Goal: Task Accomplishment & Management: Complete application form

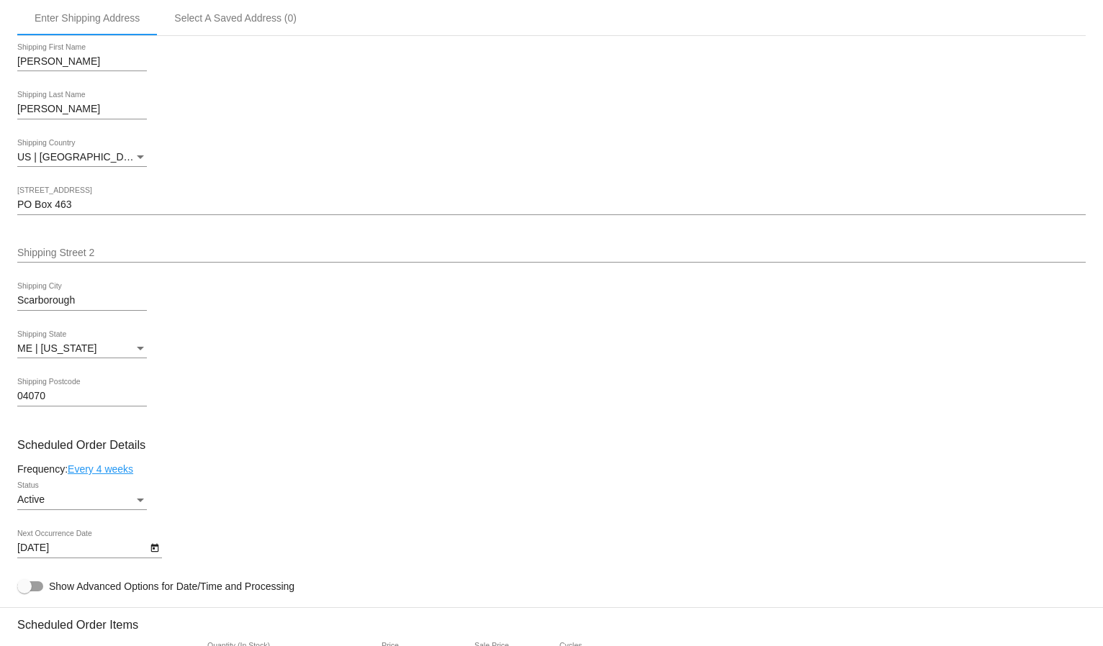
scroll to position [400, 0]
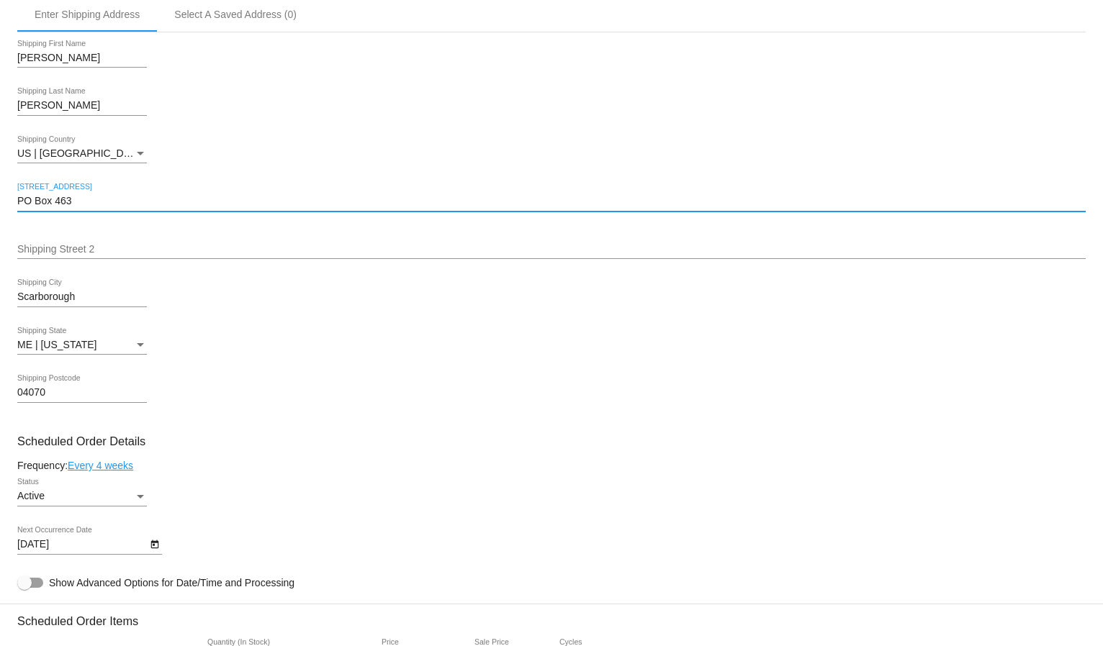
click at [80, 196] on input "PO Box 463" at bounding box center [551, 202] width 1068 height 12
paste input "510065"
type input "PO Box 510065"
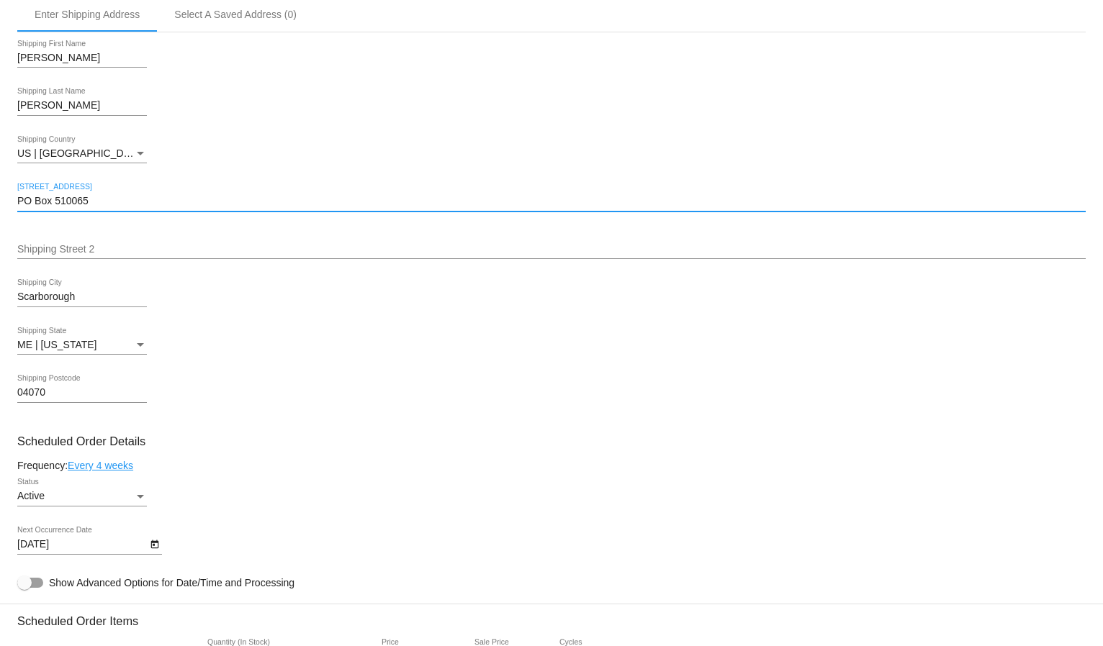
click at [164, 177] on mat-card "Customer 6464749: [PERSON_NAME] [EMAIL_ADDRESS][DOMAIN_NAME] Customer Shipping …" at bounding box center [551, 626] width 1103 height 1440
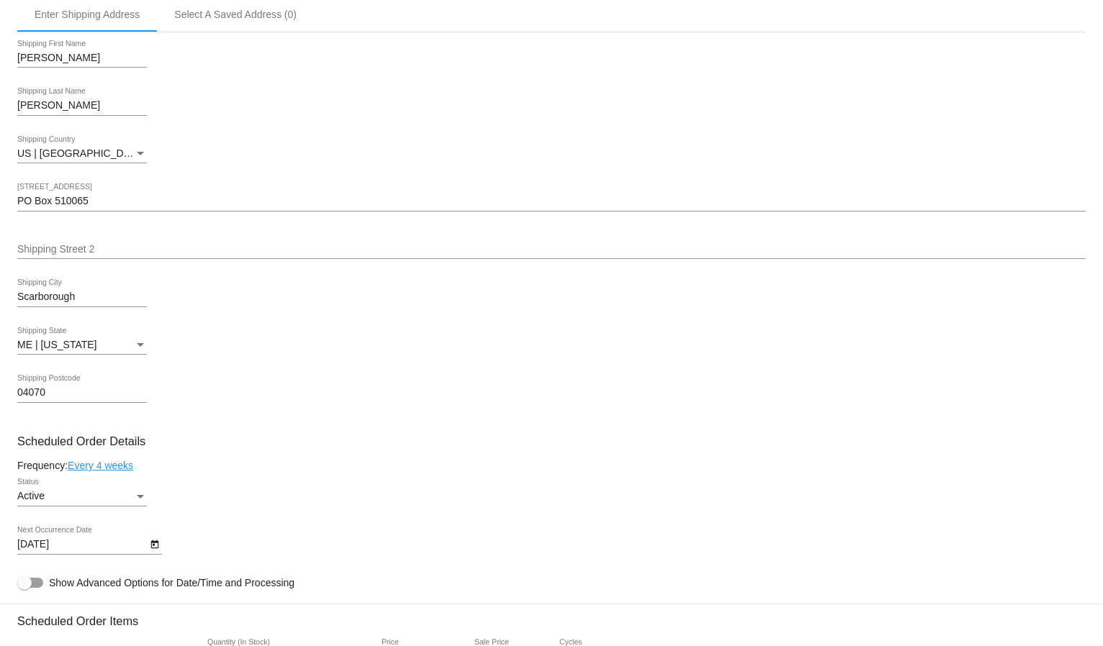
click at [58, 285] on div "Scarborough [GEOGRAPHIC_DATA]" at bounding box center [82, 293] width 130 height 28
click at [58, 285] on mat-card "Customer 6464749: [PERSON_NAME] [EMAIL_ADDRESS][DOMAIN_NAME] Customer Shipping …" at bounding box center [551, 626] width 1103 height 1440
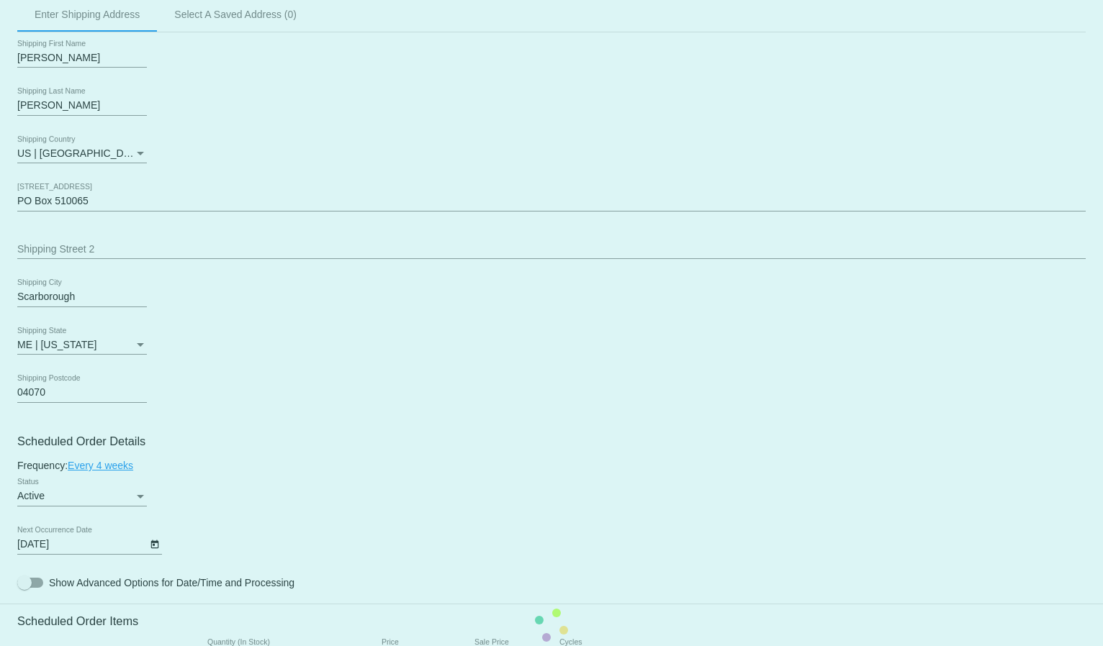
click at [54, 285] on mat-card "Customer 6464749: [PERSON_NAME] [EMAIL_ADDRESS][DOMAIN_NAME] Customer Shipping …" at bounding box center [551, 626] width 1103 height 1440
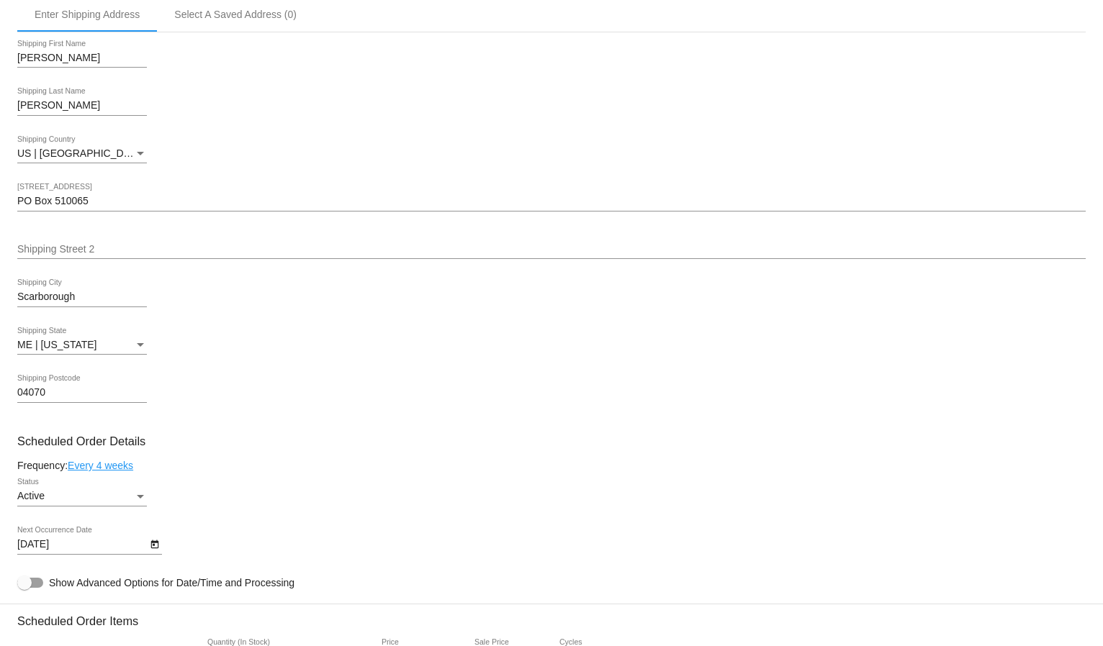
click at [48, 297] on input "Scarborough" at bounding box center [82, 298] width 130 height 12
paste input "[GEOGRAPHIC_DATA]"
type input "[GEOGRAPHIC_DATA]"
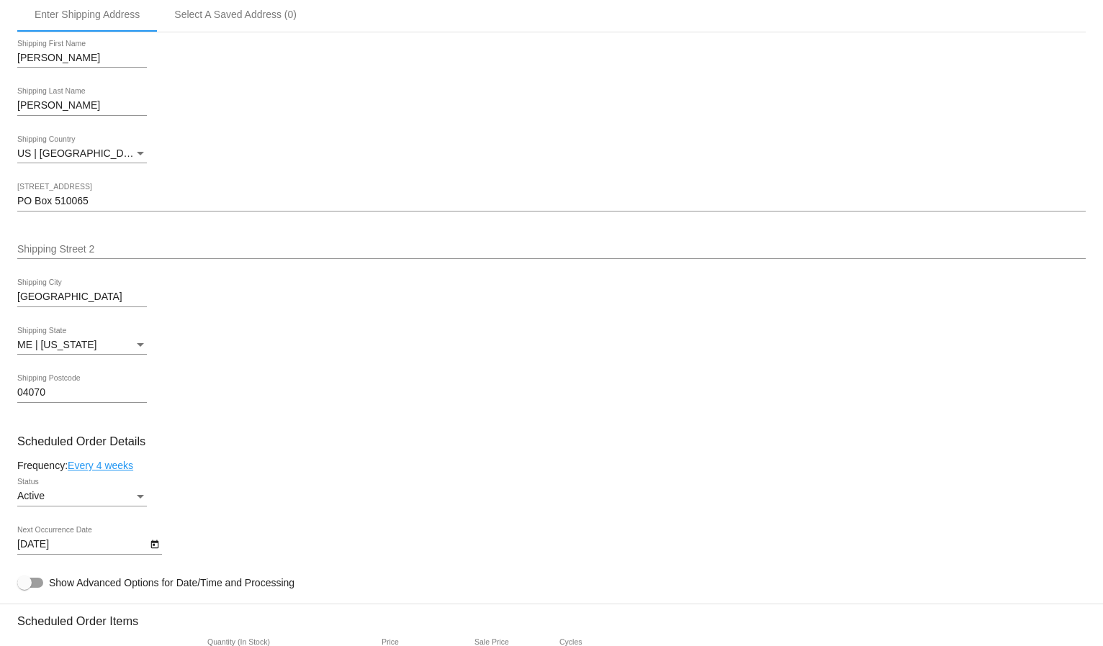
click at [63, 383] on mat-card "Customer 6464749: [PERSON_NAME] [EMAIL_ADDRESS][DOMAIN_NAME] Customer Shipping …" at bounding box center [551, 626] width 1103 height 1440
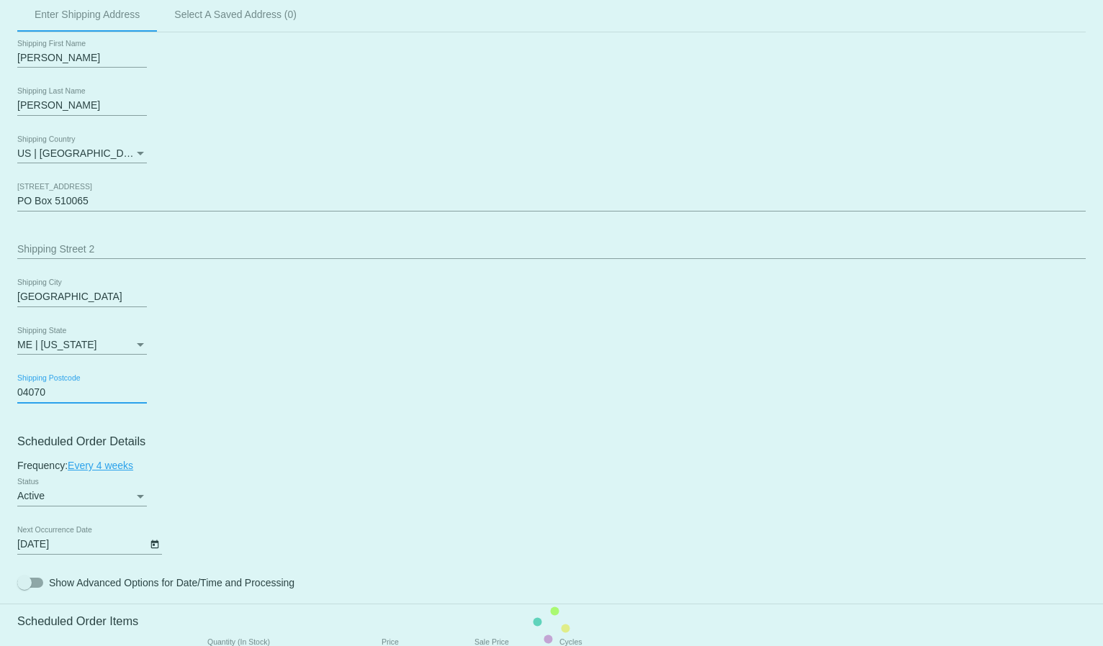
click at [64, 383] on mat-card "Customer 6464749: [PERSON_NAME] [EMAIL_ADDRESS][DOMAIN_NAME] Customer Shipping …" at bounding box center [551, 626] width 1103 height 1440
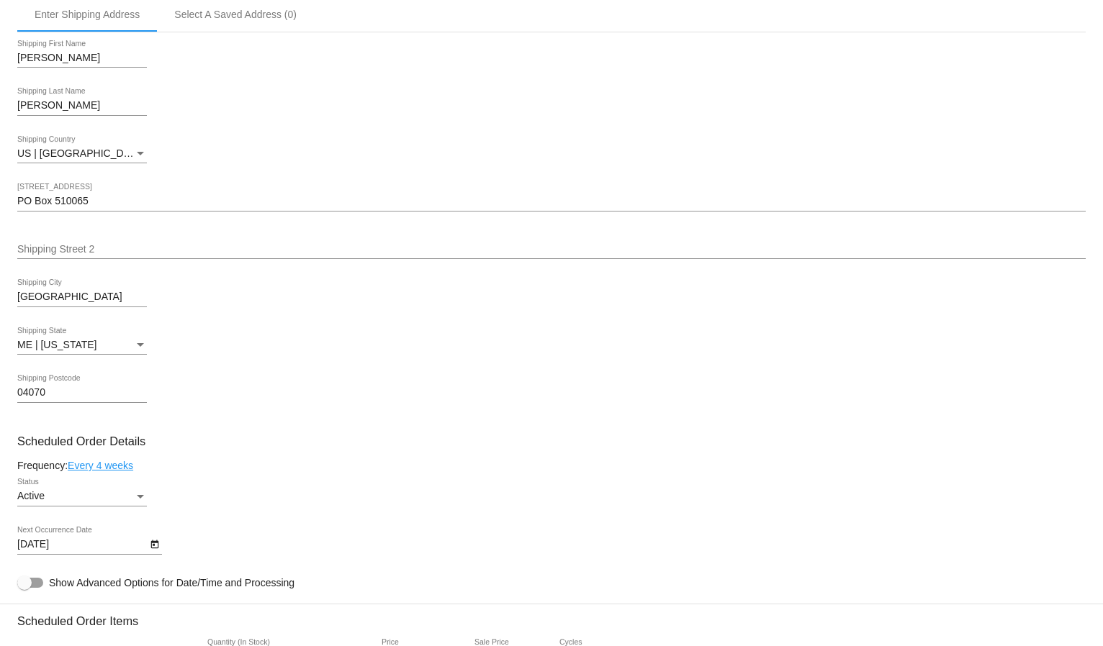
click at [23, 387] on input "04070" at bounding box center [82, 393] width 130 height 12
paste input "33951"
type input "33951"
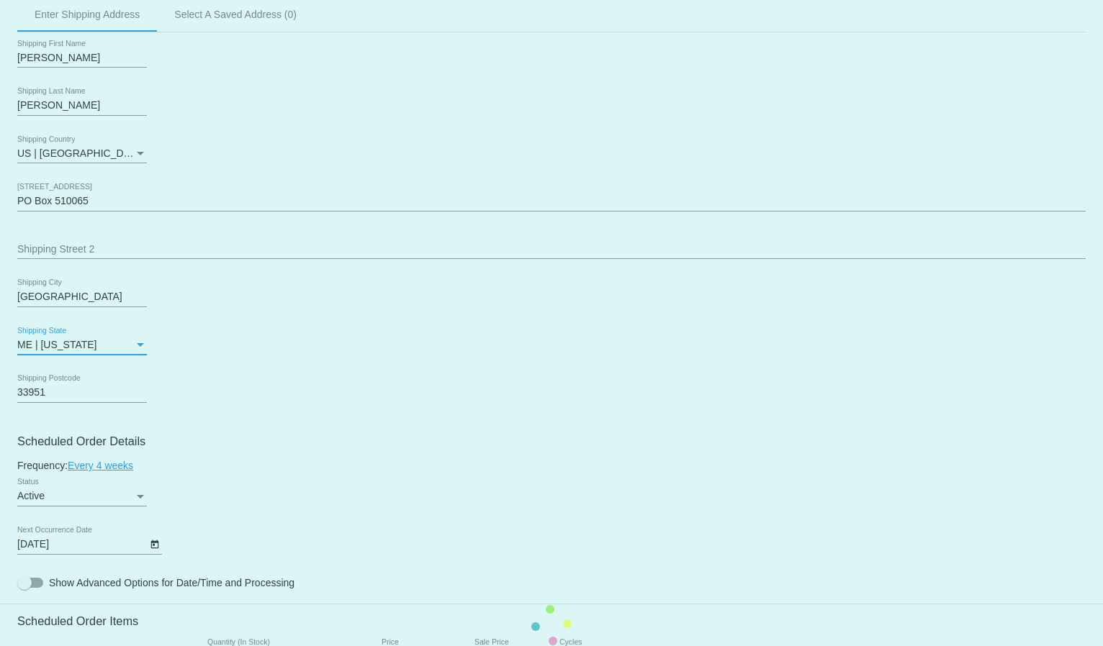
click at [140, 343] on mat-card "Customer 6464749: [PERSON_NAME] [EMAIL_ADDRESS][DOMAIN_NAME] Customer Shipping …" at bounding box center [551, 626] width 1103 height 1440
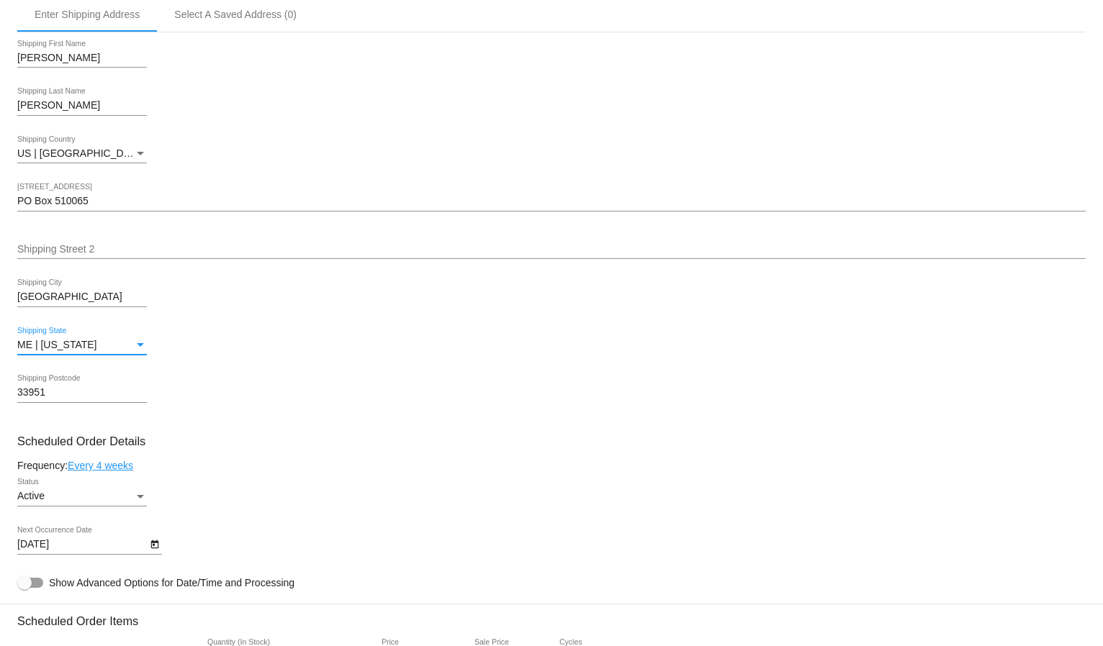
click at [140, 340] on div "Shipping State" at bounding box center [140, 346] width 13 height 12
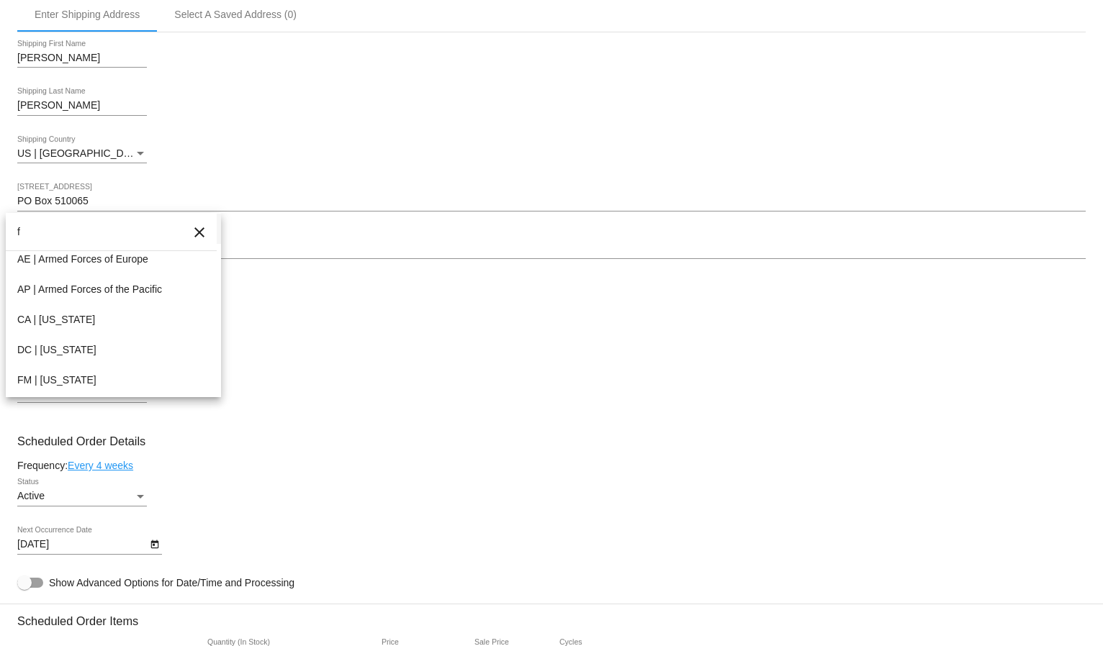
scroll to position [60, 0]
type input "f"
click at [50, 388] on span "[GEOGRAPHIC_DATA] | [US_STATE]" at bounding box center [113, 384] width 192 height 30
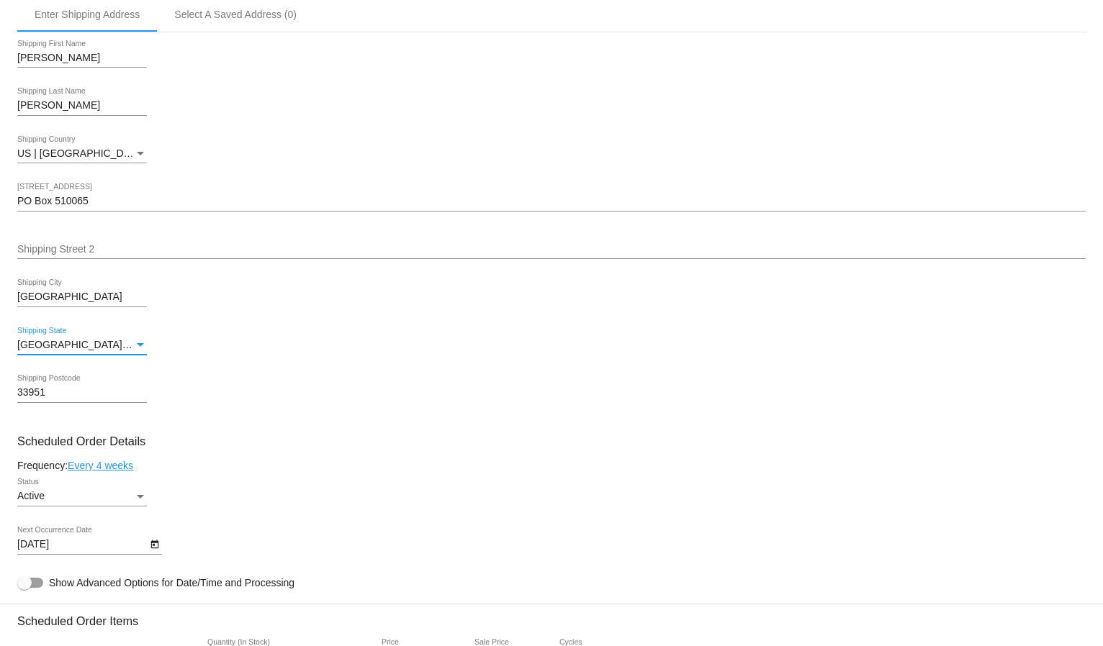
click at [557, 352] on div "[GEOGRAPHIC_DATA] | [US_STATE] Shipping State" at bounding box center [551, 347] width 1068 height 41
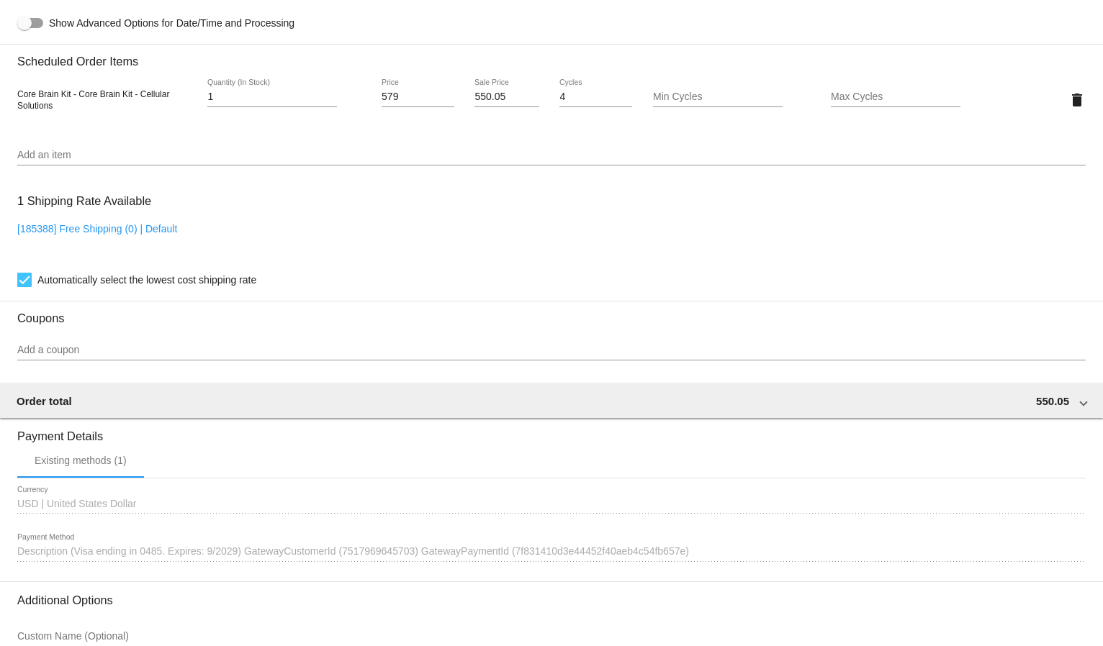
scroll to position [1090, 0]
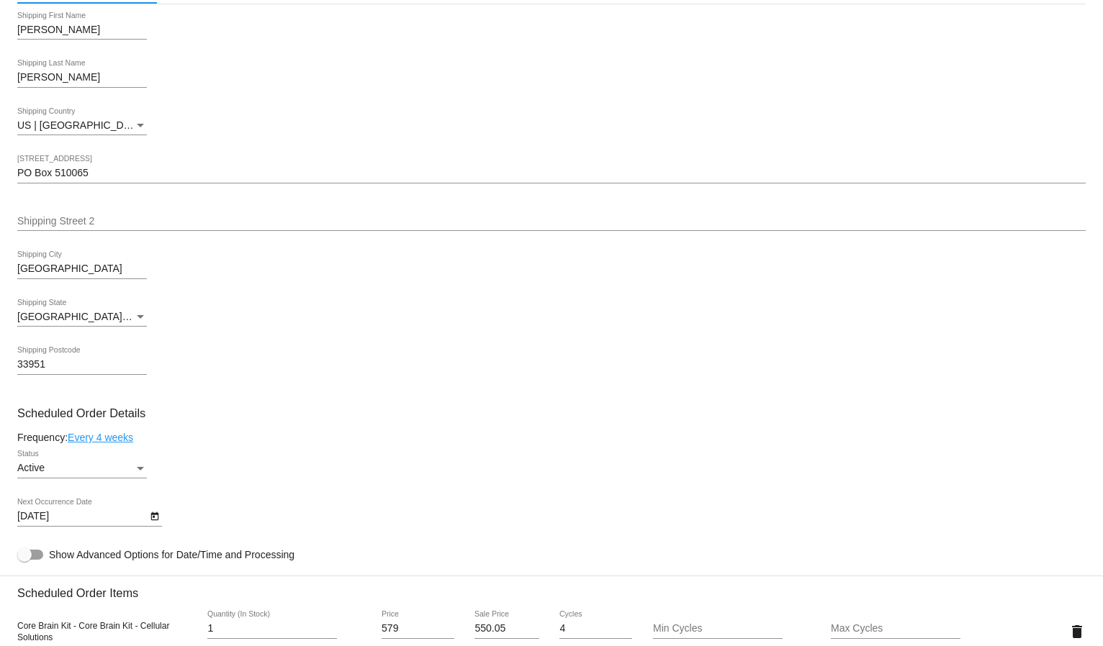
scroll to position [400, 0]
